Goal: Task Accomplishment & Management: Use online tool/utility

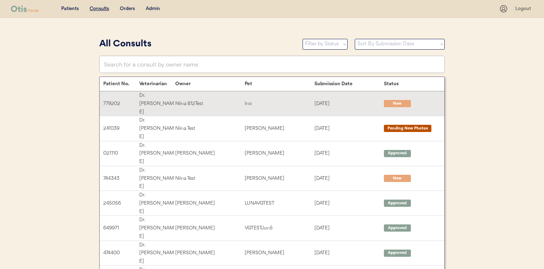
click at [201, 100] on div "Niina 812Test" at bounding box center [209, 104] width 69 height 8
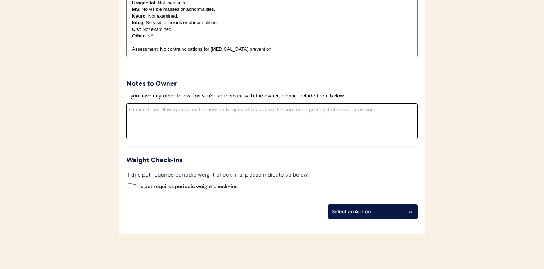
scroll to position [687, 0]
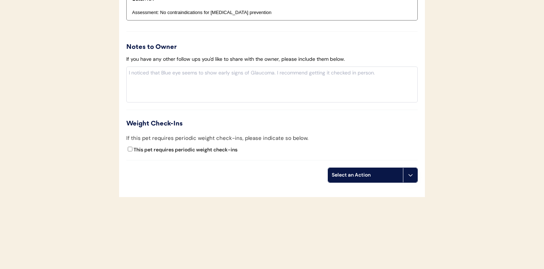
click at [378, 180] on div "Select an Action" at bounding box center [365, 175] width 75 height 14
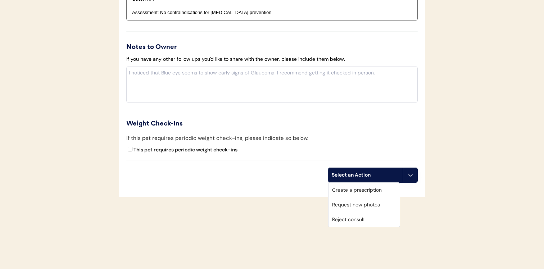
click at [372, 193] on div "Create a prescription" at bounding box center [364, 190] width 71 height 15
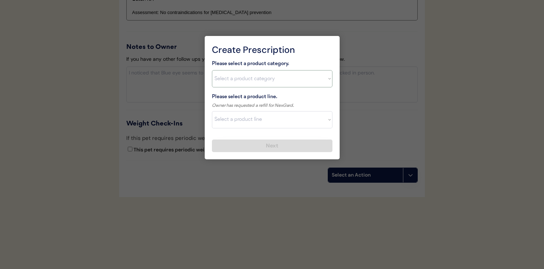
click at [302, 85] on select "Select a product category Allergies Antibiotics Anxiety Combo Parasite Preventi…" at bounding box center [272, 78] width 121 height 17
select select ""flea___tick""
click at [289, 124] on select "Select a product line" at bounding box center [272, 119] width 121 height 17
select select ""NexGard""
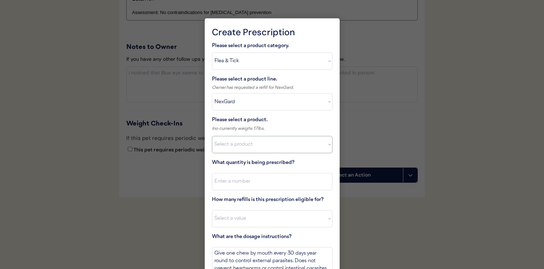
click at [265, 143] on select "Select a product NexGard, 4 - 10lbs NexGard, 10.1 - 24lbs NexGard, 24.1 - 60lbs…" at bounding box center [272, 144] width 121 height 17
select select ""1348695171700984260__LOOKUP__1670802139216x645124073882102900""
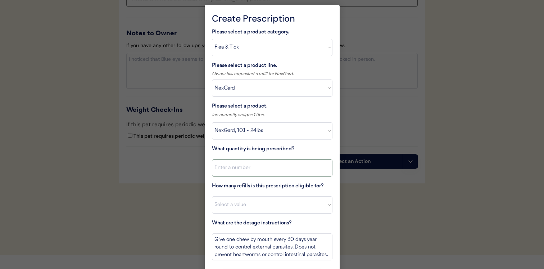
click at [266, 162] on input "input" at bounding box center [272, 168] width 121 height 17
type input "1"
click at [264, 203] on select "Select a value 0 1 2 3 4 5 6 7 8 10 11" at bounding box center [272, 205] width 121 height 17
select select "11"
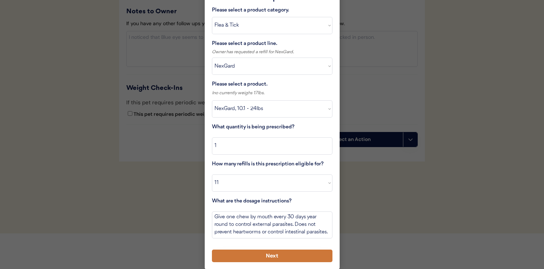
click at [262, 257] on button "Next" at bounding box center [272, 256] width 121 height 13
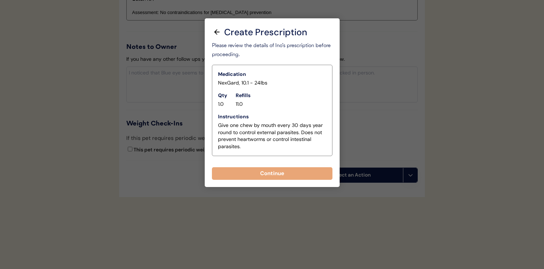
scroll to position [687, 0]
click at [269, 176] on button "Continue" at bounding box center [272, 173] width 121 height 13
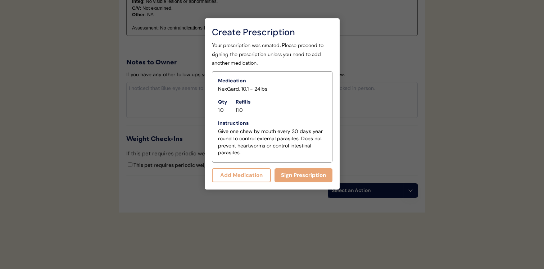
scroll to position [703, 0]
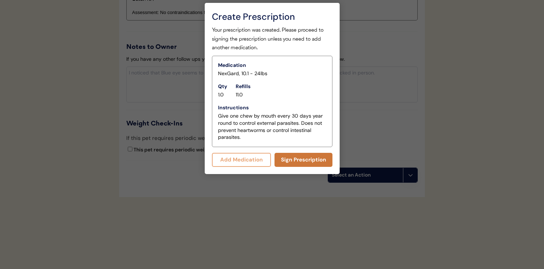
click at [297, 161] on button "Sign Prescription" at bounding box center [304, 160] width 58 height 14
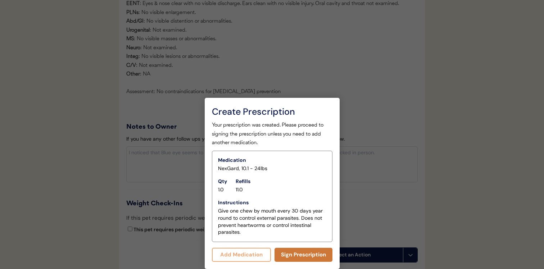
scroll to position [696, 0]
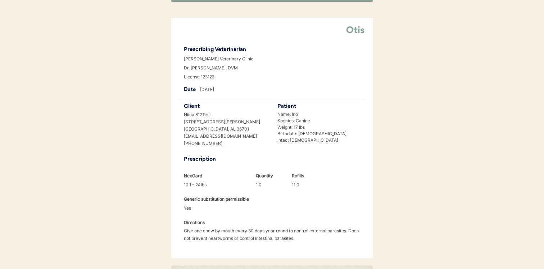
scroll to position [72, 0]
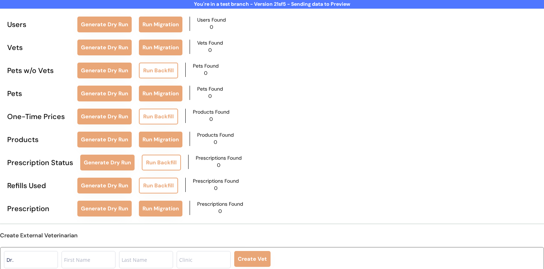
scroll to position [51, 0]
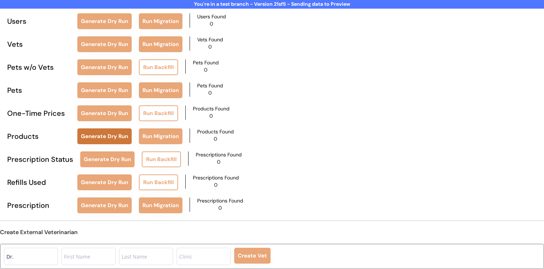
click at [111, 133] on button "Generate Dry Run" at bounding box center [104, 137] width 54 height 16
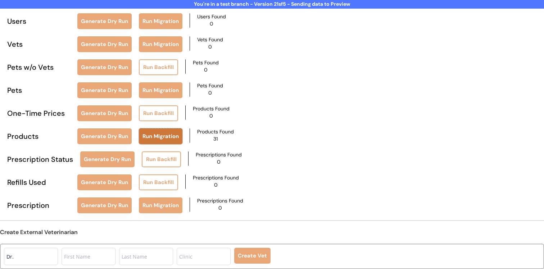
click at [166, 130] on button "Run Migration" at bounding box center [161, 137] width 44 height 16
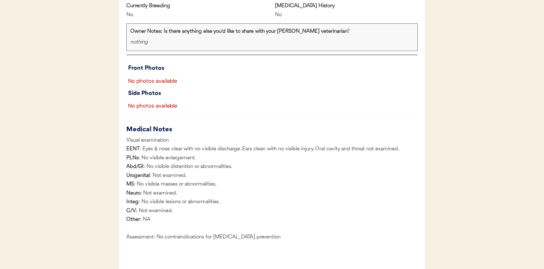
scroll to position [696, 0]
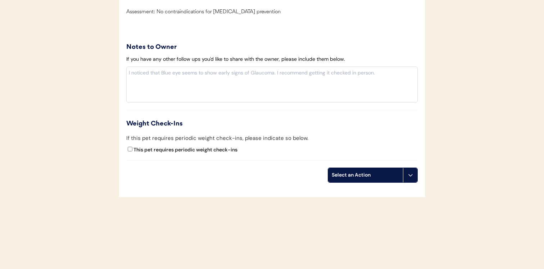
click at [371, 179] on div "Select an Action" at bounding box center [366, 175] width 68 height 7
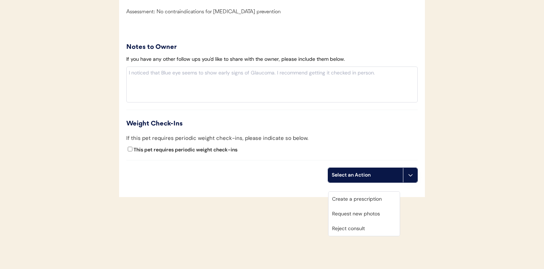
click at [367, 192] on div "Create a prescription" at bounding box center [364, 199] width 71 height 15
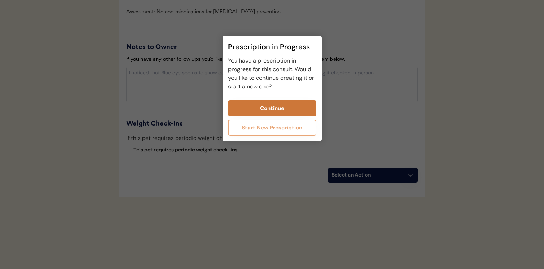
click at [287, 109] on button "Continue" at bounding box center [272, 108] width 88 height 16
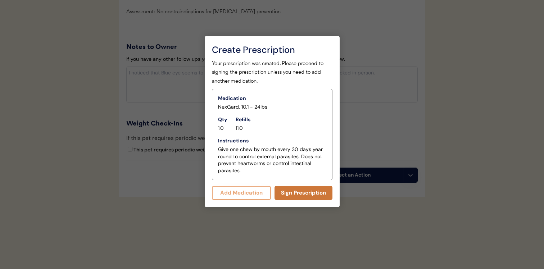
click at [295, 196] on button "Sign Prescription" at bounding box center [304, 193] width 58 height 14
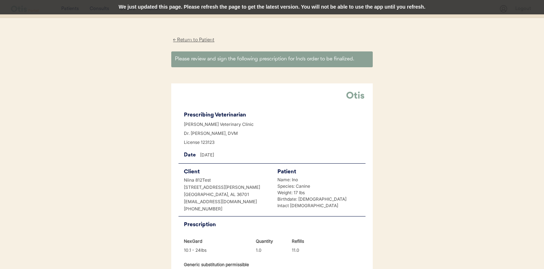
click at [212, 8] on div "We just updated this page. Please refresh the page to get the latest version. Y…" at bounding box center [272, 7] width 544 height 14
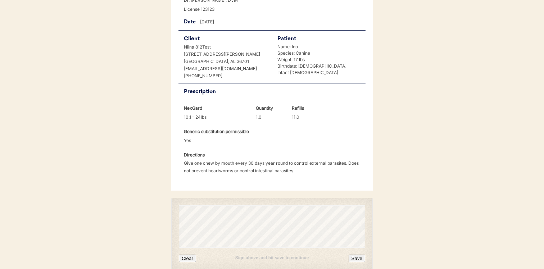
scroll to position [171, 0]
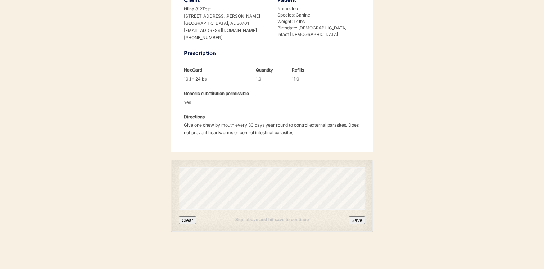
click at [360, 221] on button "Save" at bounding box center [357, 221] width 17 height 8
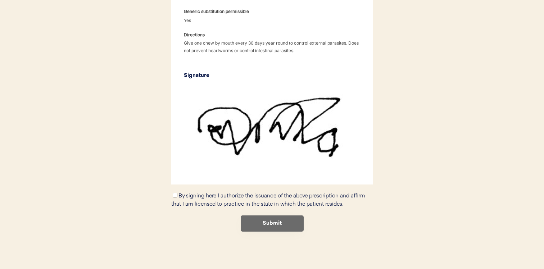
scroll to position [253, 0]
click at [231, 196] on label "By signing here I authorize the issuance of the above prescription and affirm t…" at bounding box center [268, 200] width 194 height 14
click at [178, 196] on input "By signing here I authorize the issuance of the above prescription and affirm t…" at bounding box center [175, 195] width 5 height 5
checkbox input "true"
click at [263, 222] on button "Submit" at bounding box center [272, 224] width 63 height 16
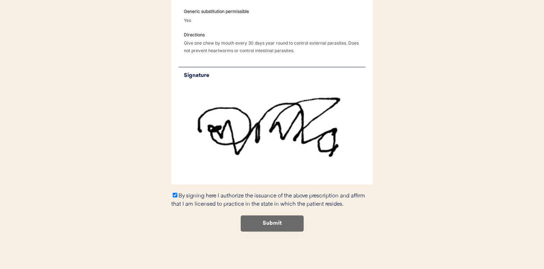
scroll to position [0, 0]
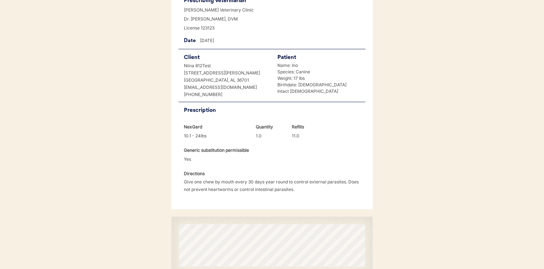
scroll to position [171, 0]
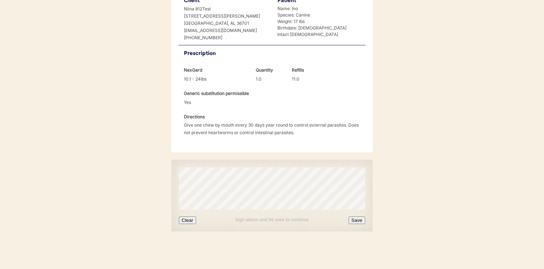
click at [186, 223] on button "Clear" at bounding box center [187, 221] width 17 height 8
click at [358, 223] on button "Save" at bounding box center [357, 221] width 17 height 8
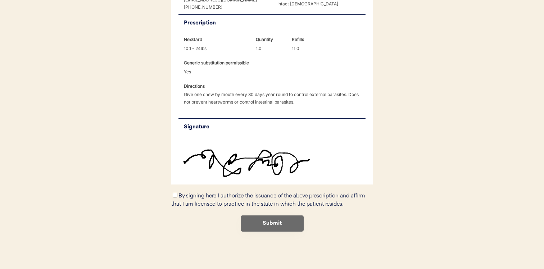
scroll to position [202, 0]
click at [176, 195] on input "By signing here I authorize the issuance of the above prescription and affirm t…" at bounding box center [175, 195] width 5 height 5
checkbox input "true"
click at [257, 224] on button "Submit" at bounding box center [272, 224] width 63 height 16
